Goal: Task Accomplishment & Management: Manage account settings

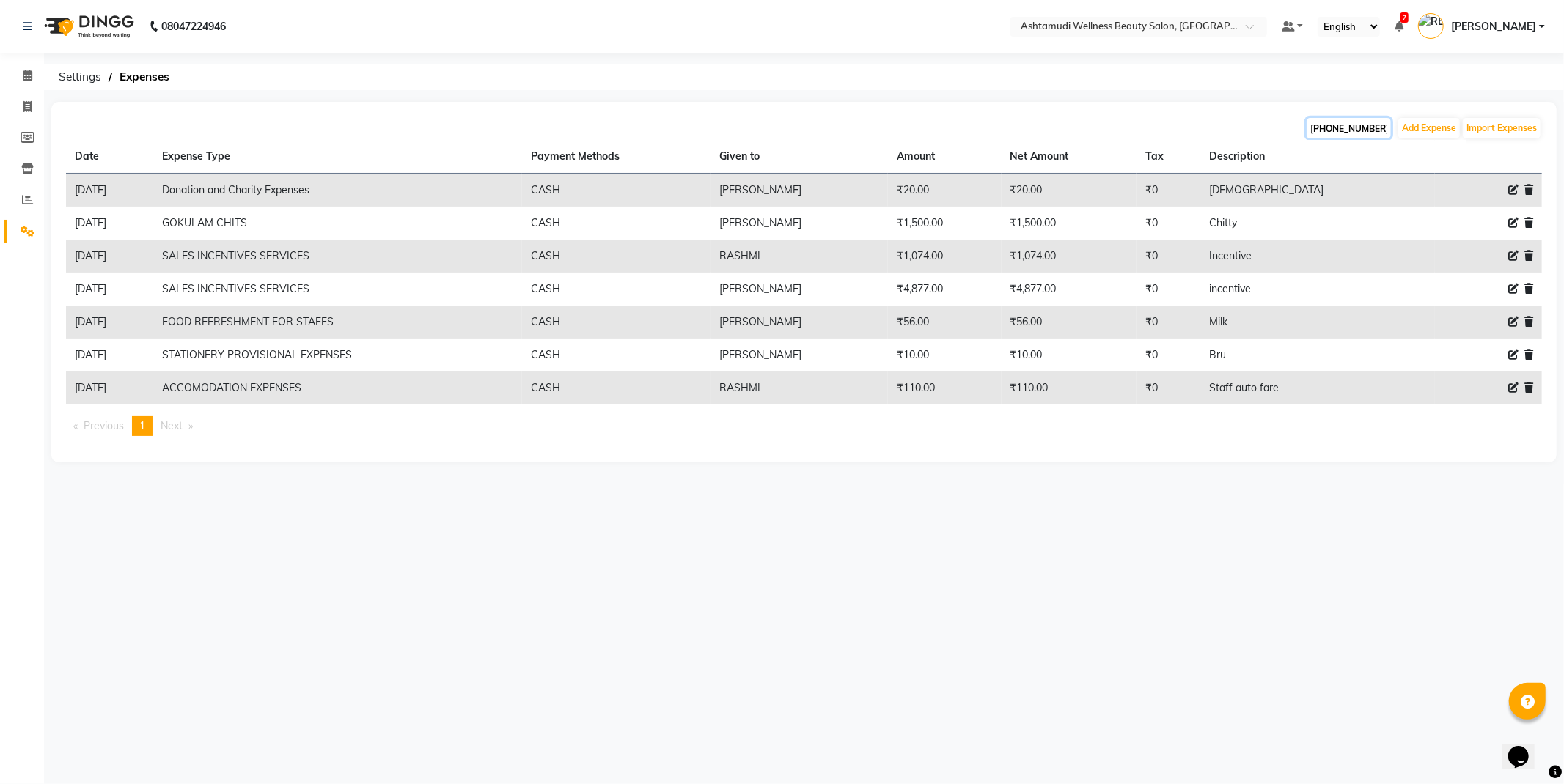
click at [1370, 120] on input "[PHONE_NUMBER]" at bounding box center [1349, 128] width 84 height 20
type input "[DATE]"
select select "9"
select select "2025"
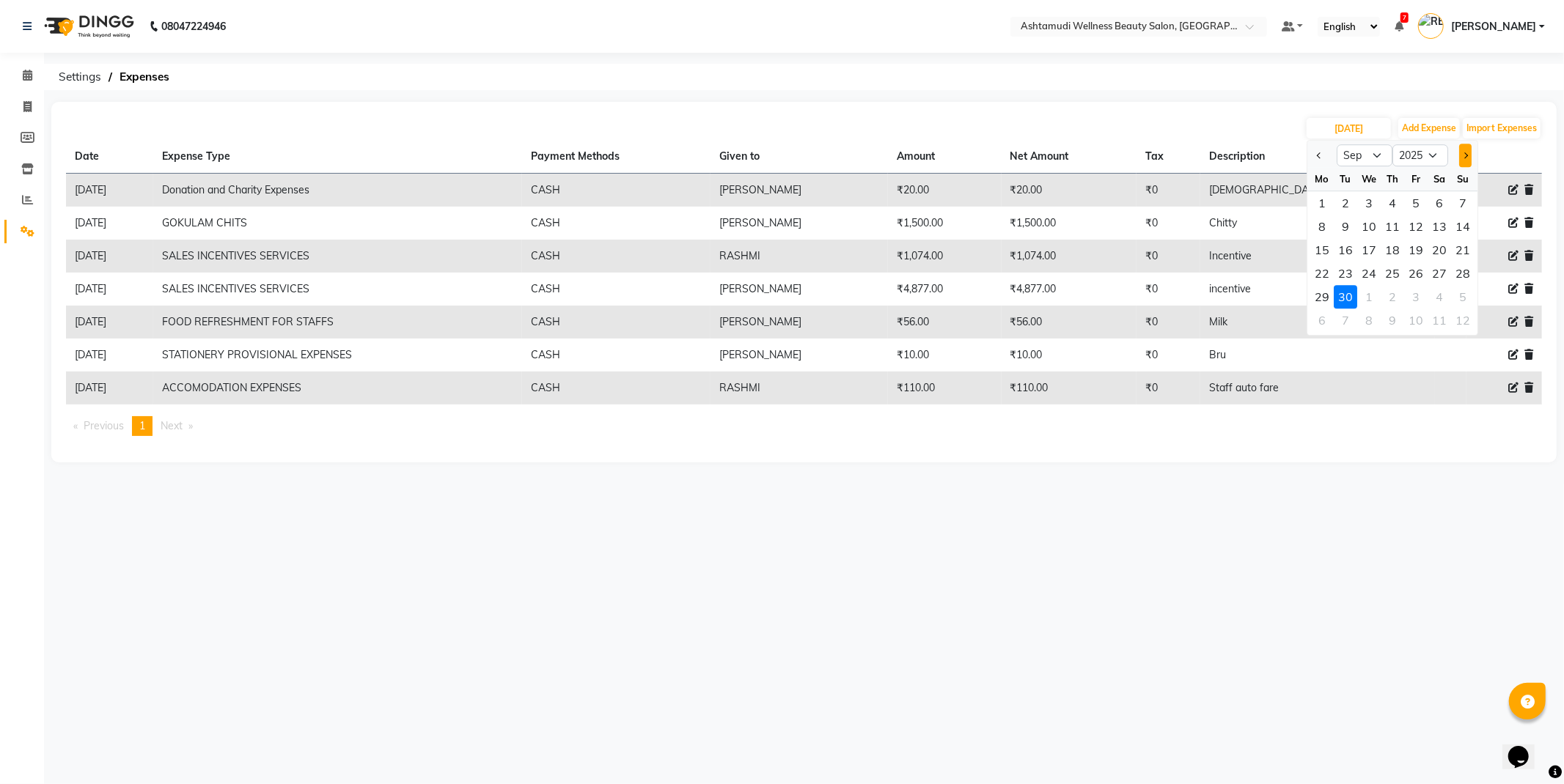
click at [1460, 152] on button "Next month" at bounding box center [1465, 155] width 12 height 24
select select "10"
click at [1368, 200] on div "1" at bounding box center [1369, 203] width 24 height 24
type input "01-10-2025"
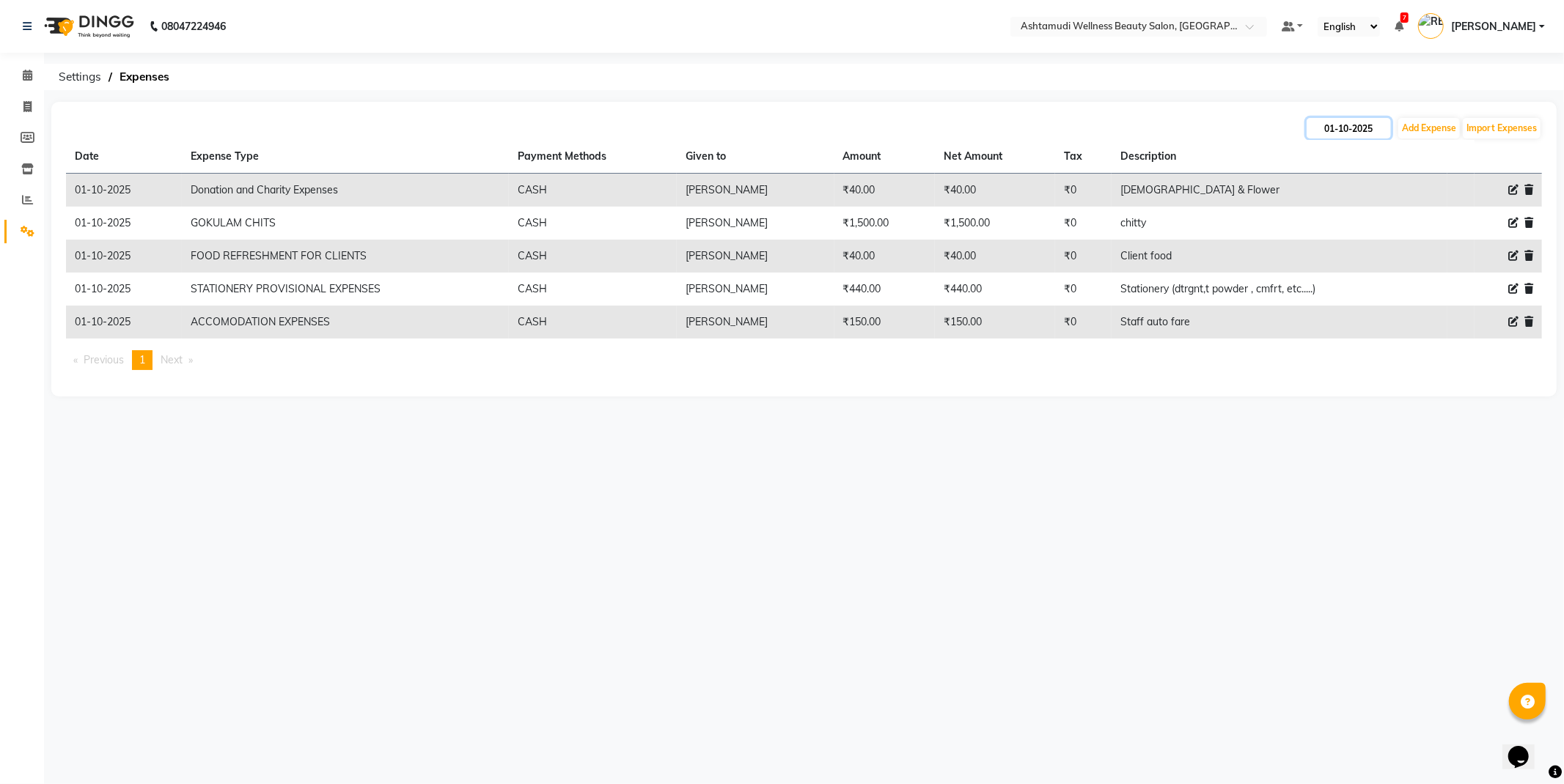
click at [1370, 129] on input "01-10-2025" at bounding box center [1349, 128] width 84 height 20
select select "10"
select select "2025"
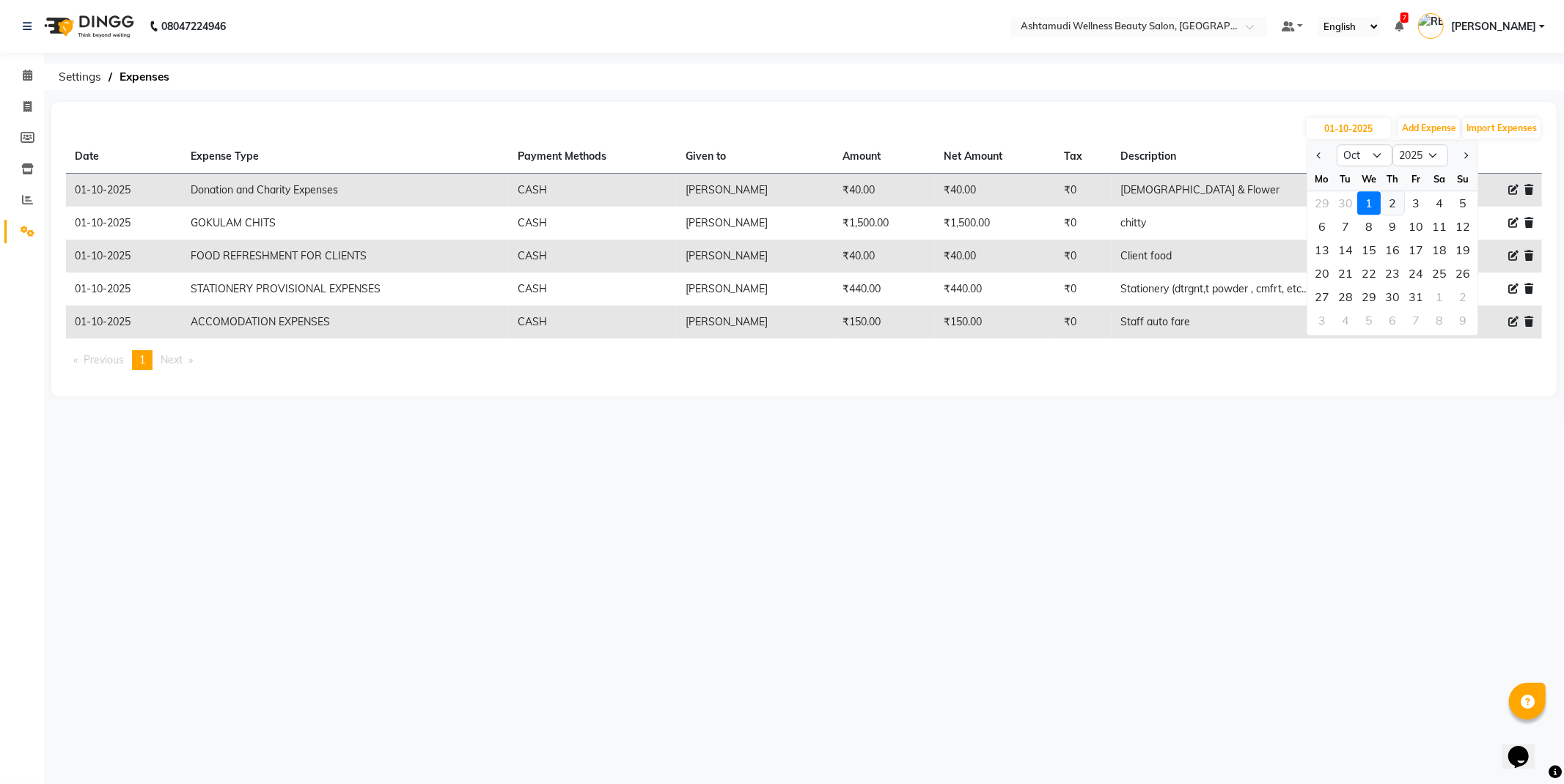
click at [1389, 208] on div "2" at bounding box center [1393, 203] width 24 height 24
type input "02-10-2025"
